Goal: Find specific page/section: Find specific page/section

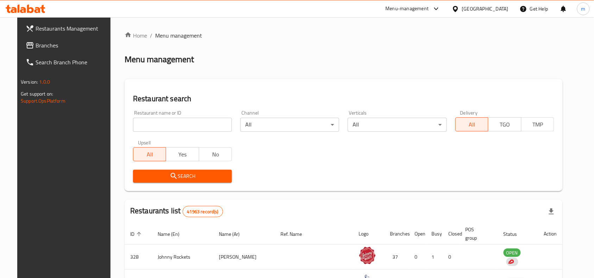
click at [436, 8] on icon at bounding box center [436, 8] width 4 height 3
click at [431, 11] on div at bounding box center [435, 9] width 12 height 8
click at [431, 8] on div at bounding box center [435, 9] width 12 height 8
click at [349, 48] on div "Global Quality Control Center" at bounding box center [373, 48] width 62 height 8
click at [36, 42] on span "Branches" at bounding box center [73, 45] width 75 height 8
